Goal: Transaction & Acquisition: Purchase product/service

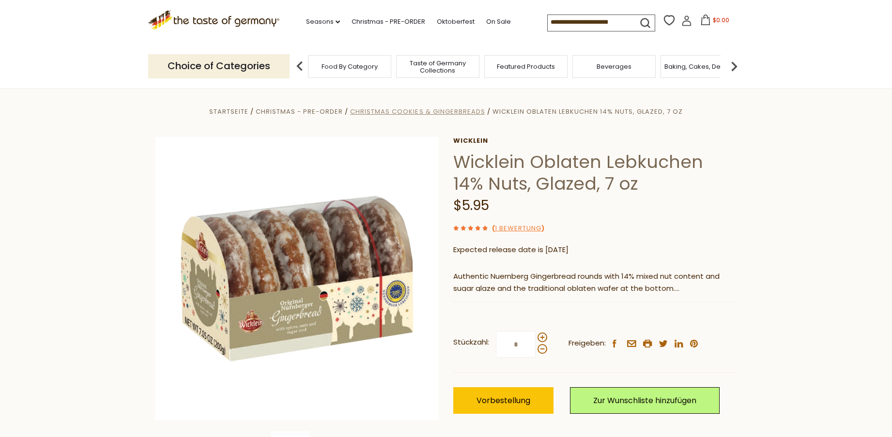
click at [446, 111] on span "Christmas Cookies & Gingerbreads" at bounding box center [417, 111] width 135 height 9
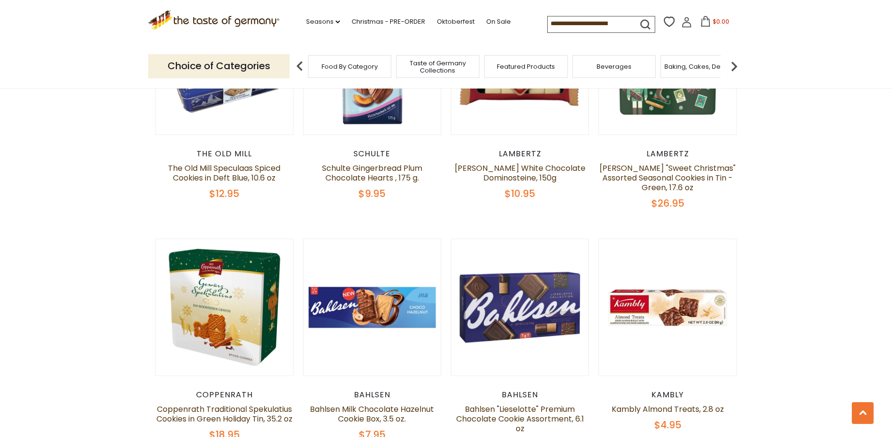
scroll to position [947, 0]
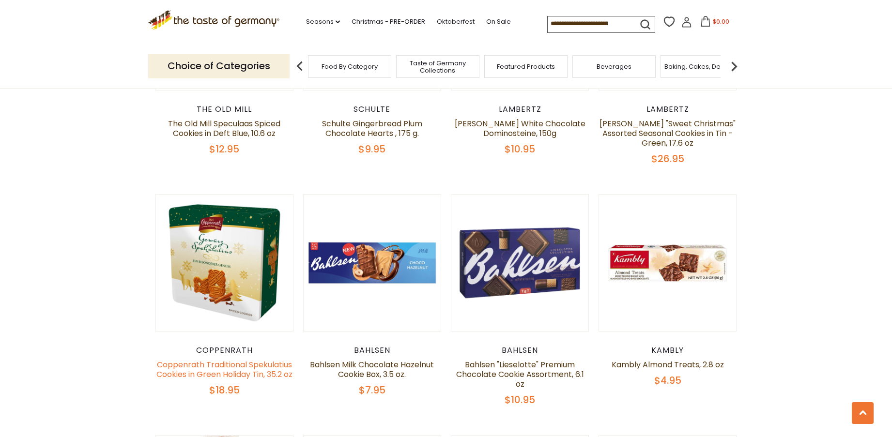
click at [228, 359] on link "Coppenrath Traditional Spekulatius Cookies in Green Holiday Tin, 35.2 oz" at bounding box center [224, 369] width 136 height 21
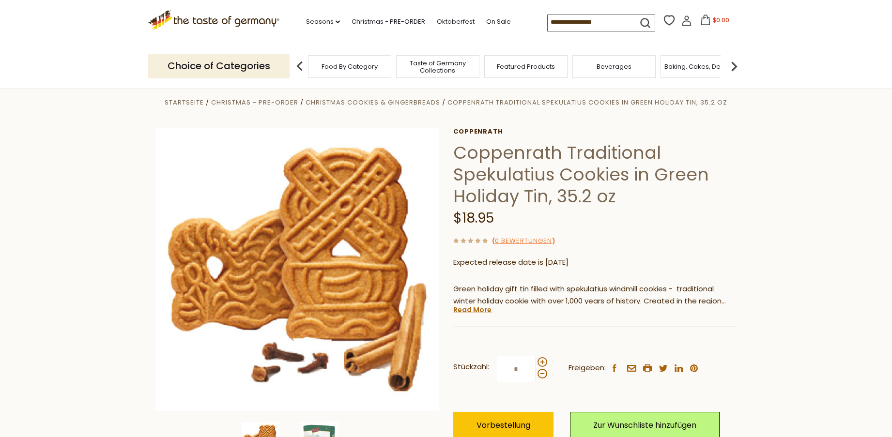
scroll to position [25, 0]
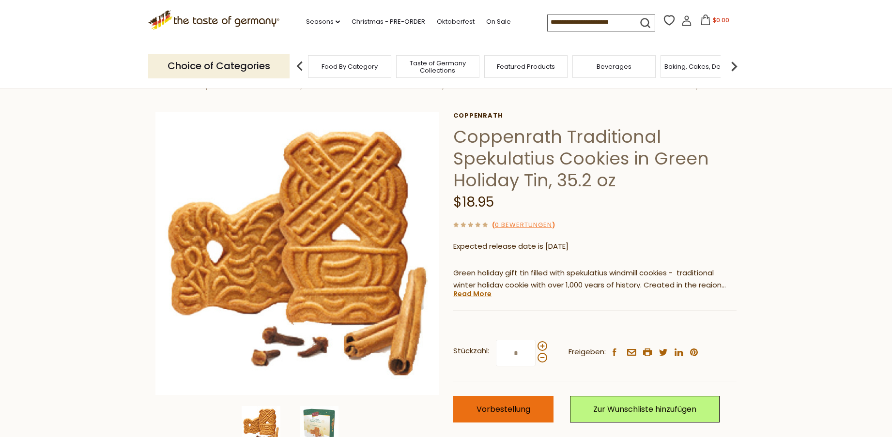
click at [524, 413] on button "Vorbestellung" at bounding box center [503, 409] width 100 height 27
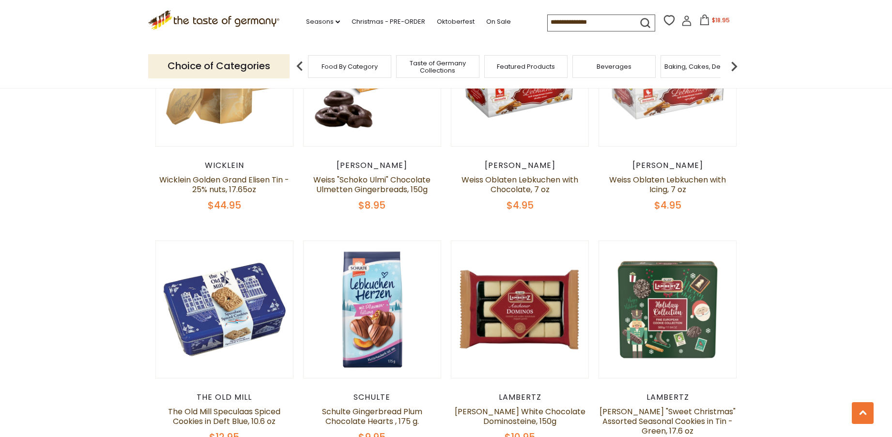
scroll to position [460, 0]
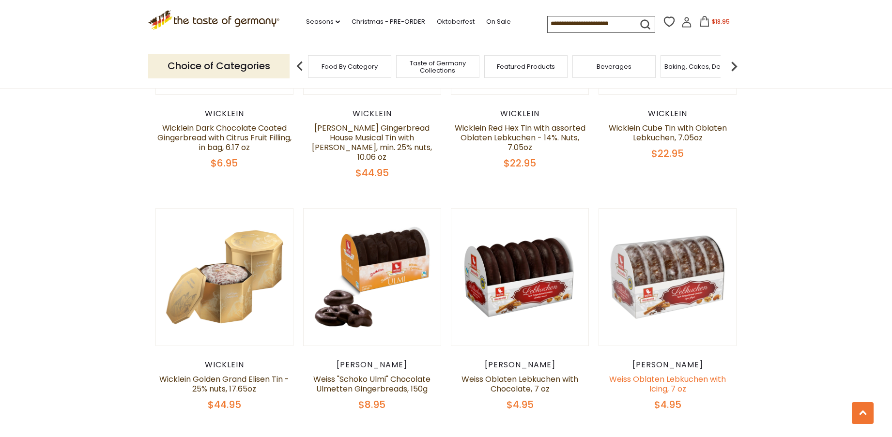
click at [663, 374] on link "Weiss Oblaten Lebkuchen with Icing, 7 oz" at bounding box center [667, 384] width 117 height 21
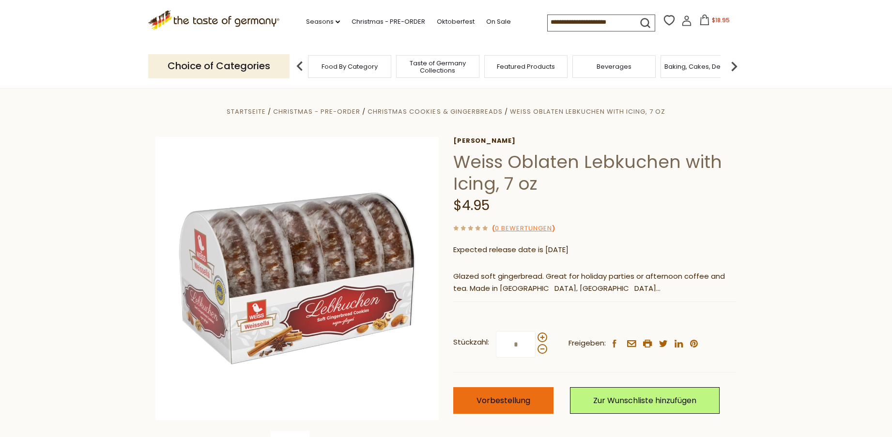
click at [496, 401] on span "Vorbestellung" at bounding box center [504, 400] width 54 height 11
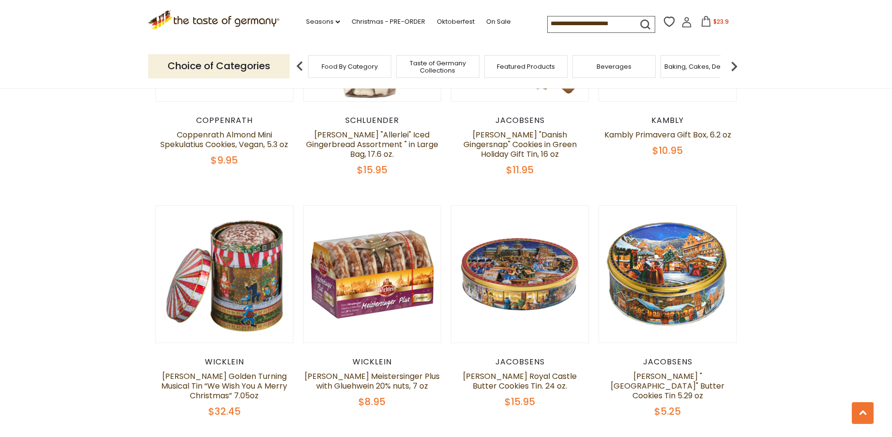
scroll to position [2237, 0]
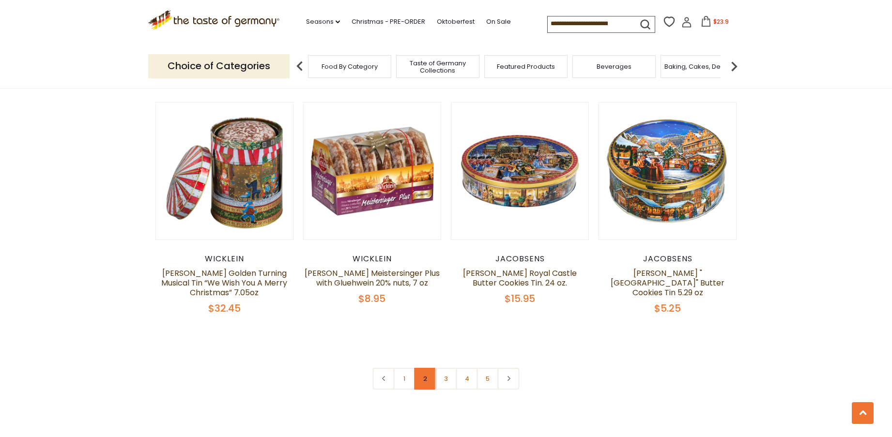
click at [427, 372] on link "2" at bounding box center [426, 379] width 22 height 22
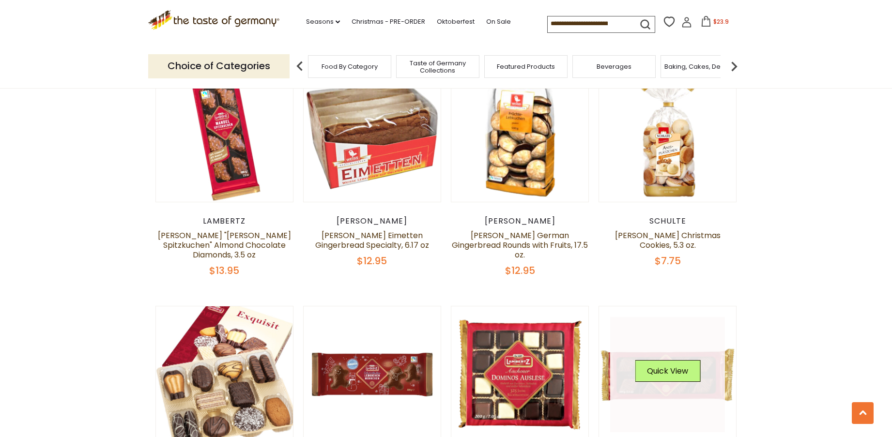
scroll to position [899, 0]
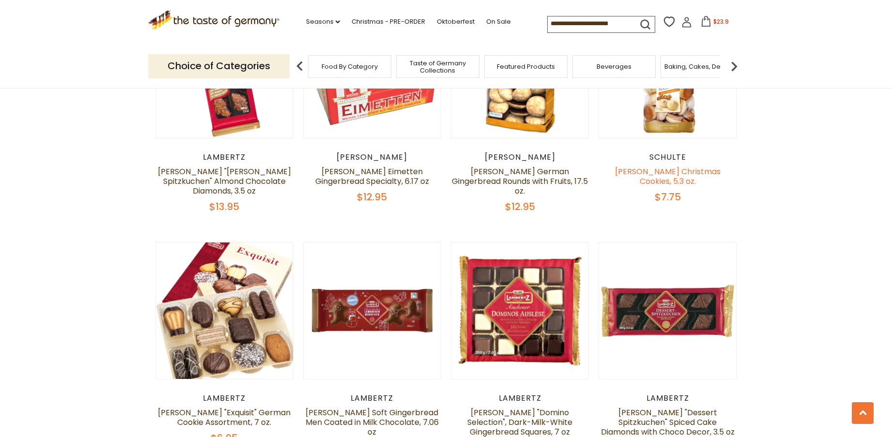
click at [659, 172] on link "[PERSON_NAME] Christmas Cookies, 5.3 oz." at bounding box center [668, 176] width 106 height 21
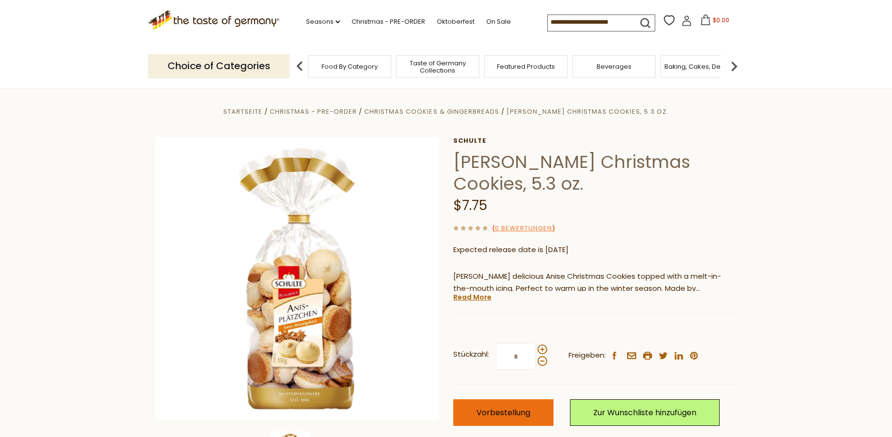
click at [479, 414] on span "Vorbestellung" at bounding box center [504, 412] width 54 height 11
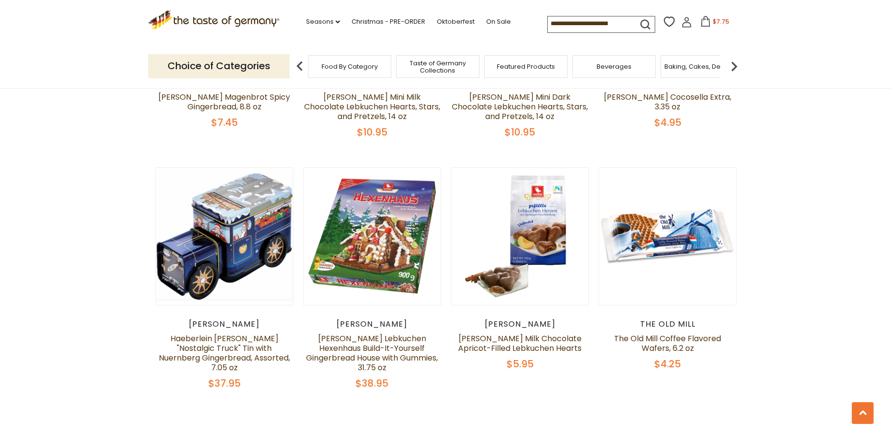
scroll to position [2294, 0]
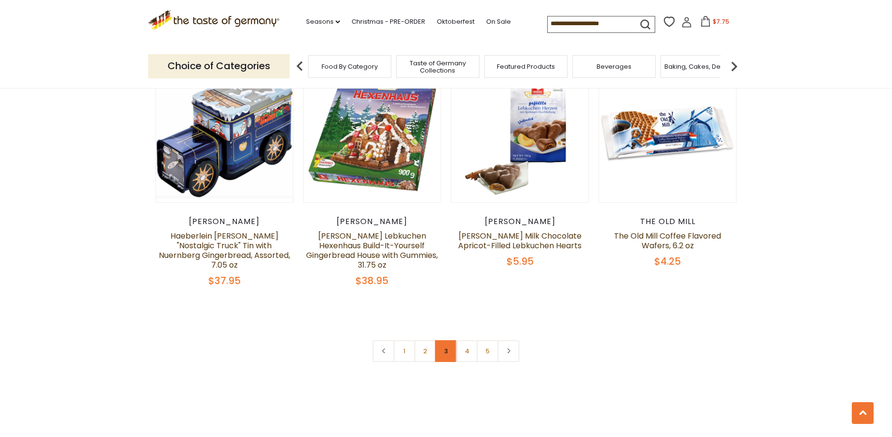
click at [443, 340] on link "3" at bounding box center [446, 351] width 22 height 22
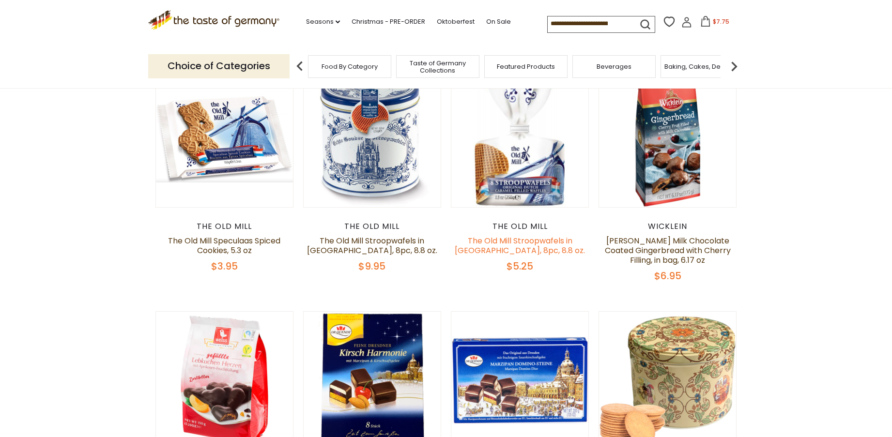
scroll to position [364, 0]
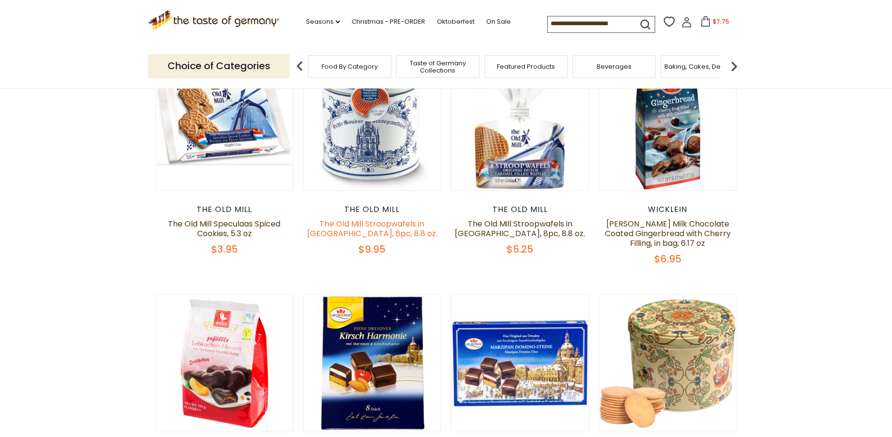
click at [365, 224] on link "The Old Mill Stroopwafels in [GEOGRAPHIC_DATA], 8pc, 8.8 oz." at bounding box center [372, 228] width 130 height 21
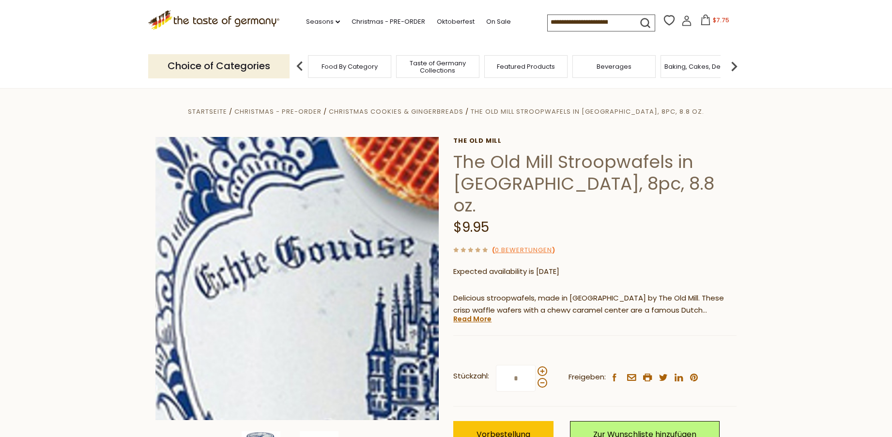
scroll to position [2, 0]
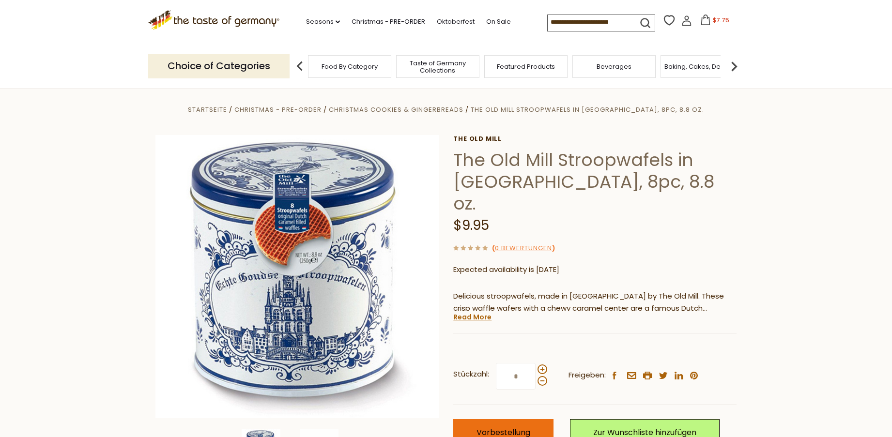
click at [491, 427] on span "Vorbestellung" at bounding box center [504, 432] width 54 height 11
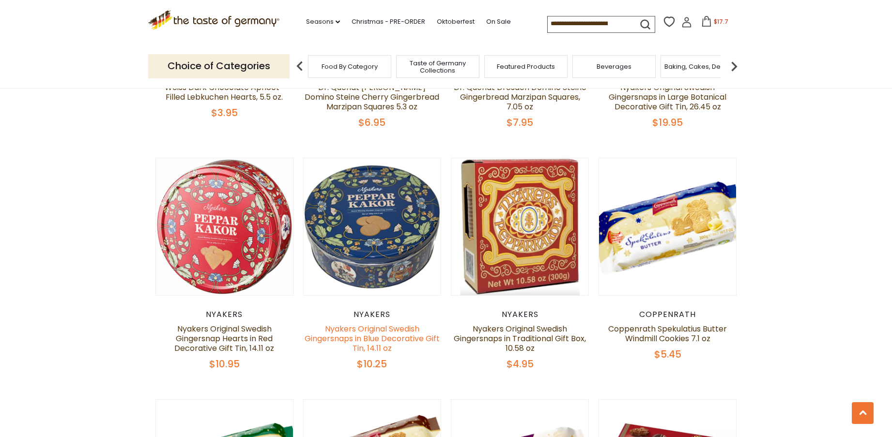
scroll to position [796, 0]
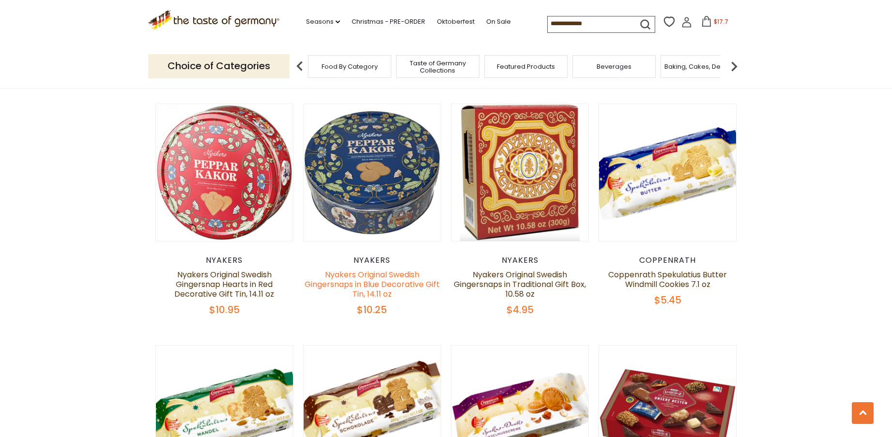
click at [364, 287] on link "Nyakers Original Swedish Gingersnaps in Blue Decorative Gift Tin, 14.11 oz" at bounding box center [372, 284] width 135 height 31
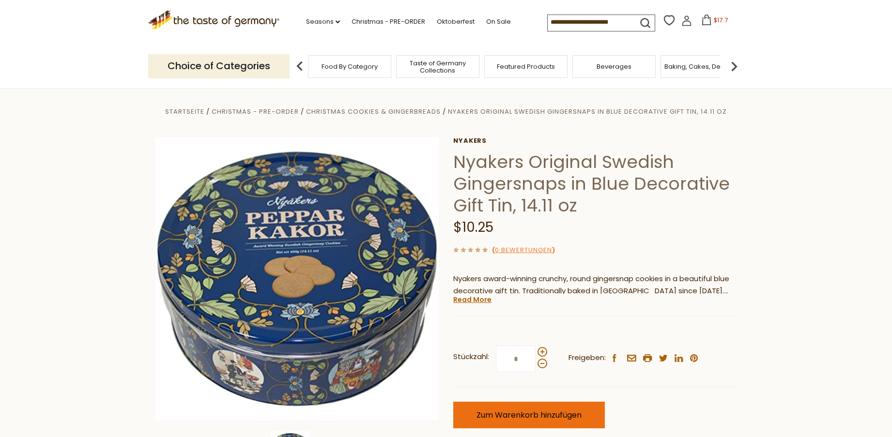
click at [502, 414] on span "Zum Warenkorb hinzufügen" at bounding box center [529, 415] width 105 height 11
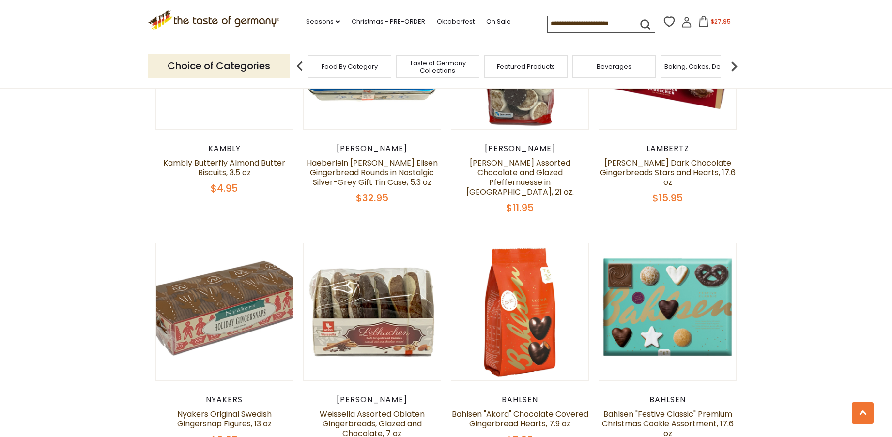
scroll to position [2255, 0]
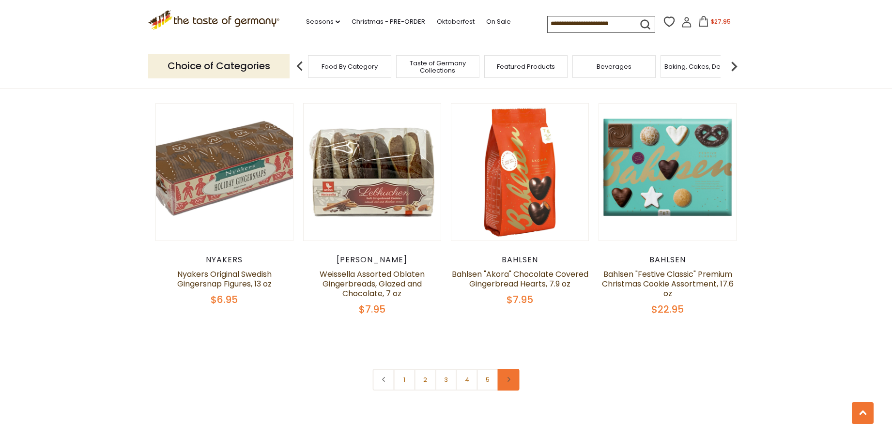
click at [509, 377] on icon at bounding box center [509, 379] width 6 height 5
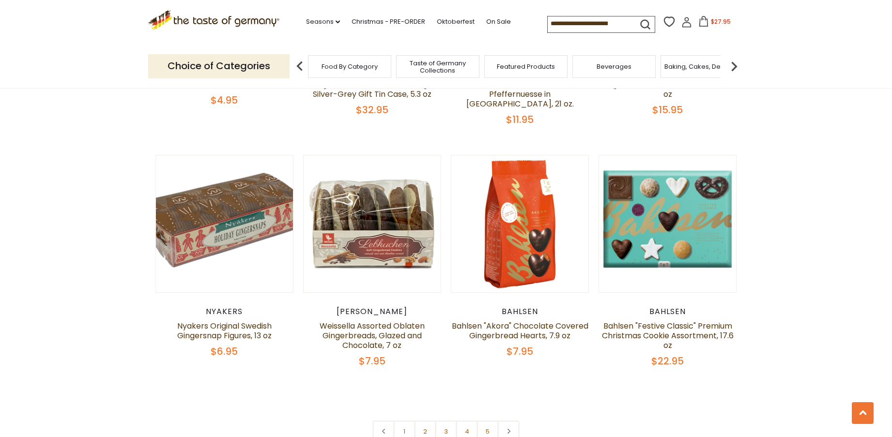
scroll to position [2223, 0]
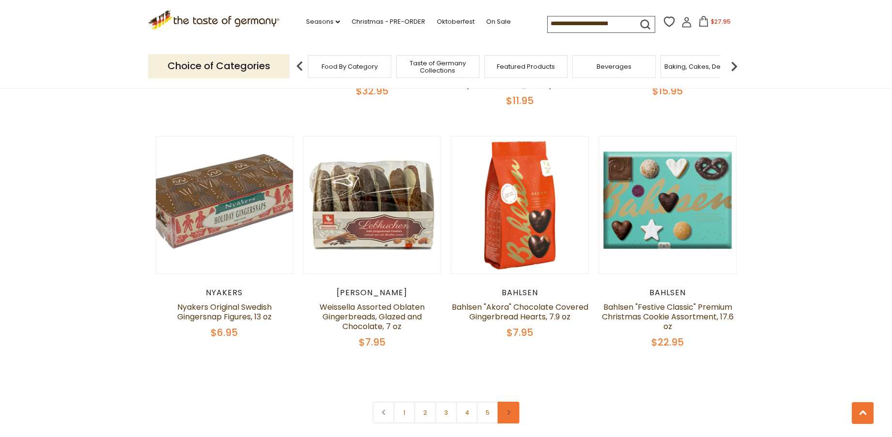
click at [513, 405] on link at bounding box center [509, 413] width 22 height 22
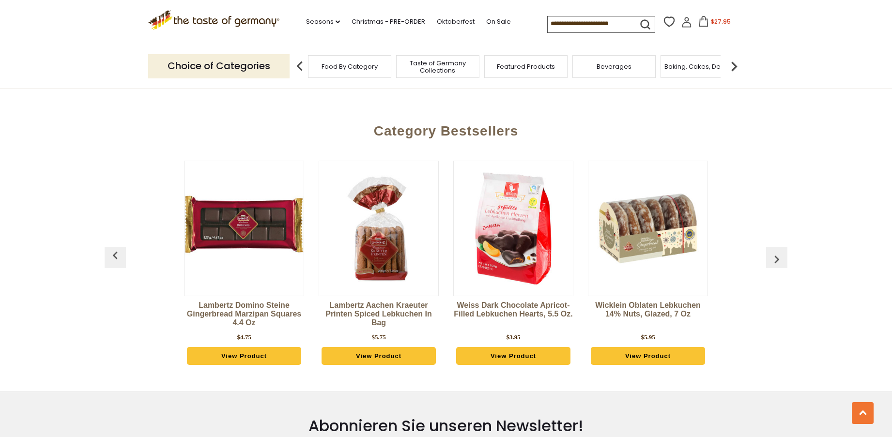
scroll to position [2518, 0]
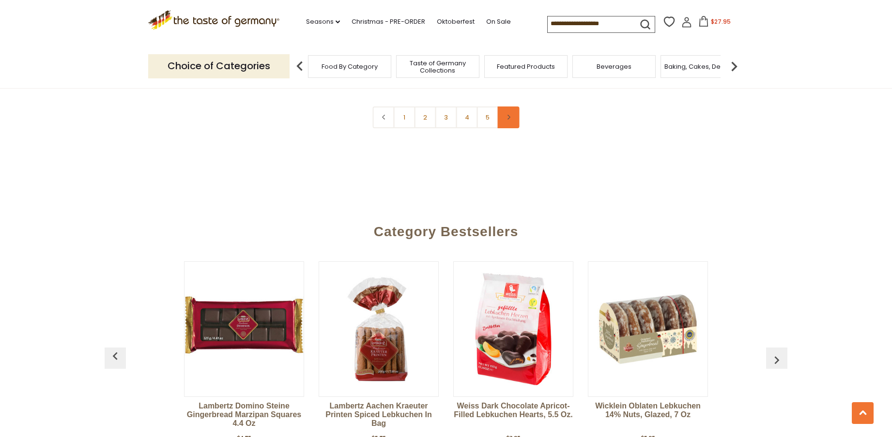
click at [508, 115] on use at bounding box center [509, 117] width 3 height 5
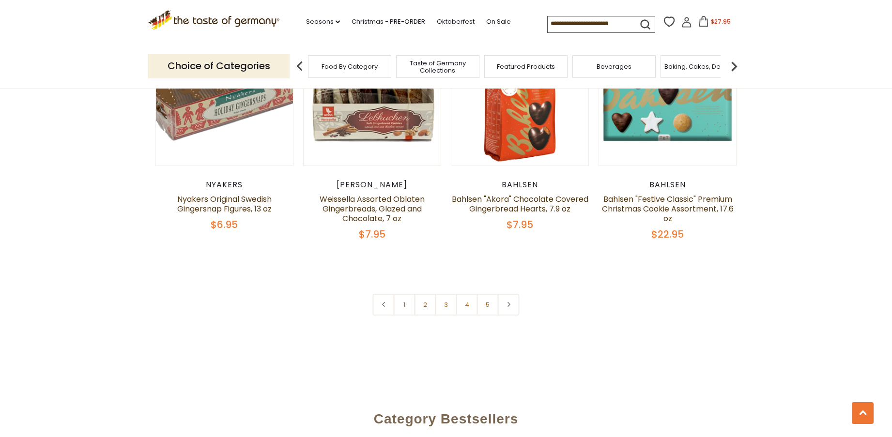
scroll to position [2332, 0]
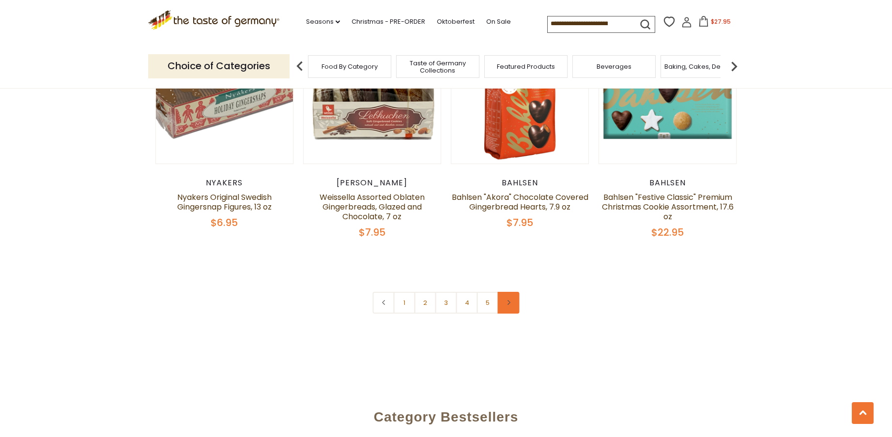
click at [510, 300] on icon at bounding box center [509, 302] width 6 height 5
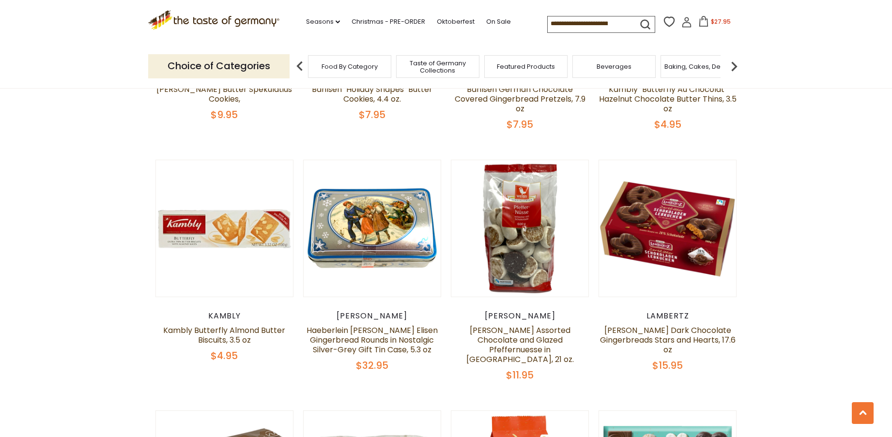
scroll to position [2156, 0]
